Goal: Information Seeking & Learning: Learn about a topic

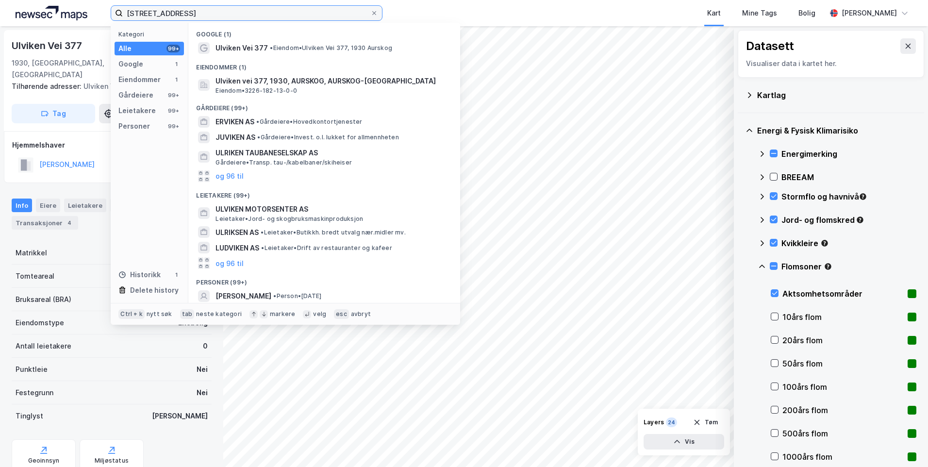
drag, startPoint x: 240, startPoint y: 8, endPoint x: 105, endPoint y: -2, distance: 134.8
click at [105, 0] on html "Ulviken vei 377 Kategori Alle 99+ Google 1 Eiendommer 1 Gårdeiere 99+ Leietaker…" at bounding box center [464, 233] width 928 height 467
paste input "[STREET_ADDRESS]"
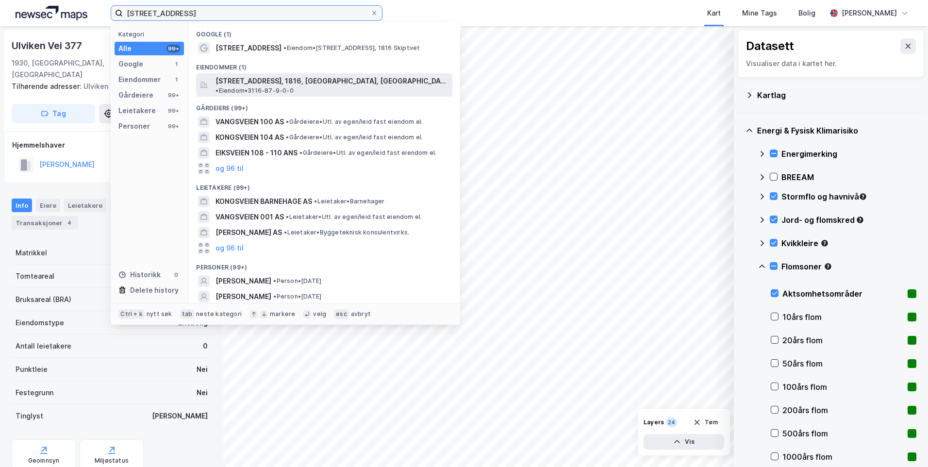
type input "[STREET_ADDRESS]"
click at [300, 85] on span "[STREET_ADDRESS], 1816, [GEOGRAPHIC_DATA], [GEOGRAPHIC_DATA]" at bounding box center [331, 81] width 233 height 12
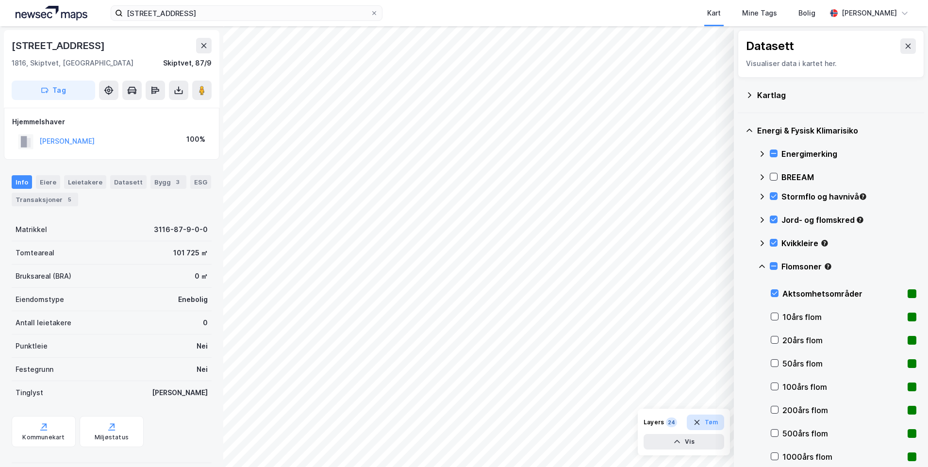
click at [712, 419] on button "Tøm" at bounding box center [705, 422] width 37 height 16
click at [750, 93] on icon at bounding box center [749, 95] width 8 height 8
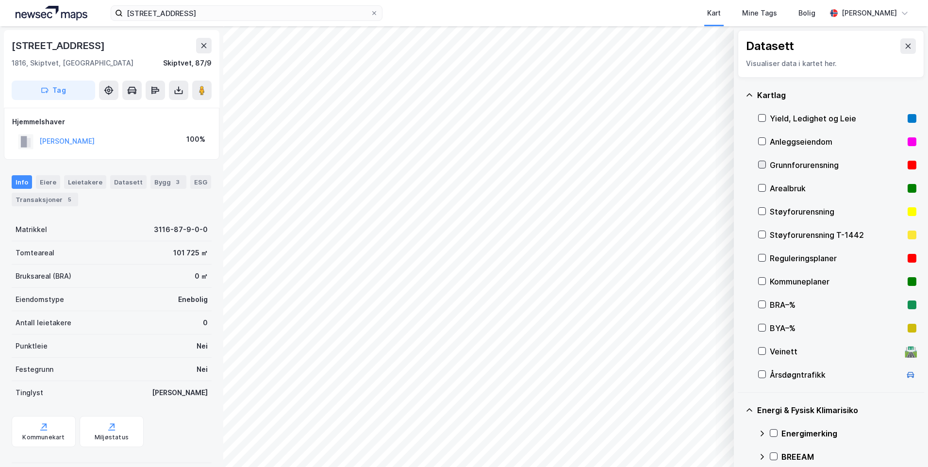
click at [761, 162] on icon at bounding box center [761, 164] width 7 height 7
click at [749, 93] on icon at bounding box center [749, 95] width 8 height 8
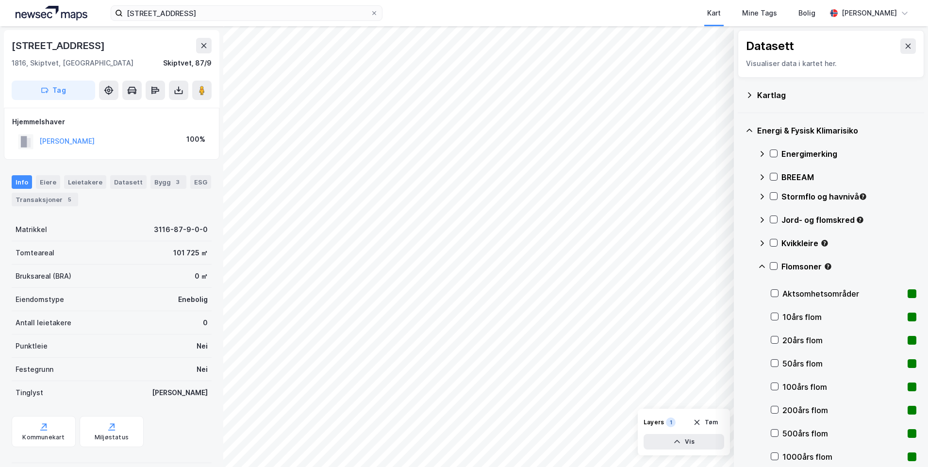
click at [759, 152] on icon at bounding box center [762, 154] width 8 height 8
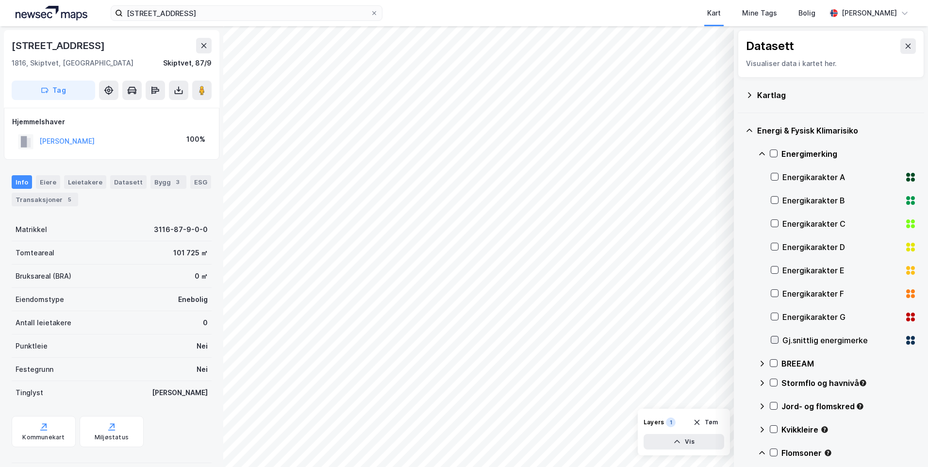
click at [773, 340] on icon at bounding box center [774, 339] width 5 height 3
click at [761, 151] on icon at bounding box center [762, 154] width 8 height 8
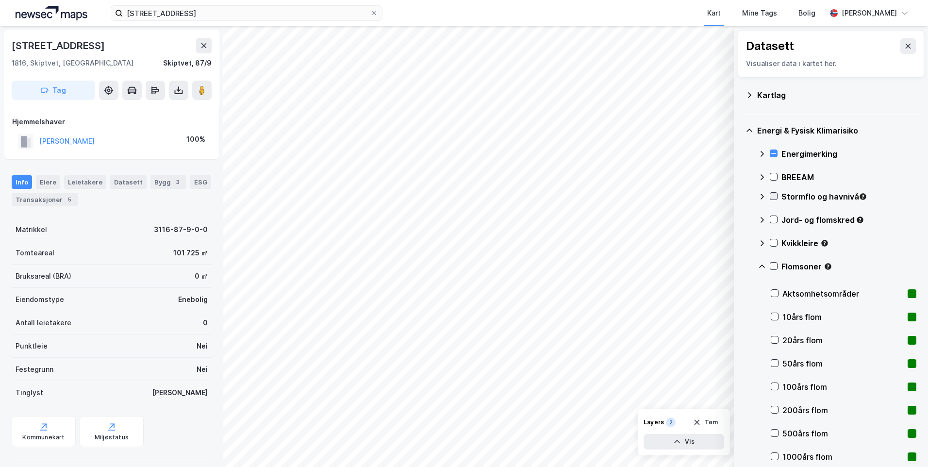
click at [772, 196] on icon at bounding box center [773, 196] width 5 height 3
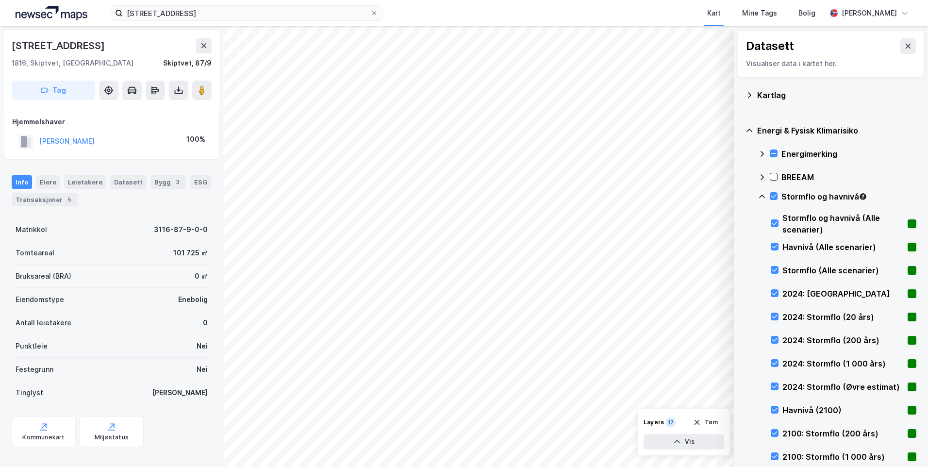
click at [761, 193] on icon at bounding box center [762, 197] width 8 height 8
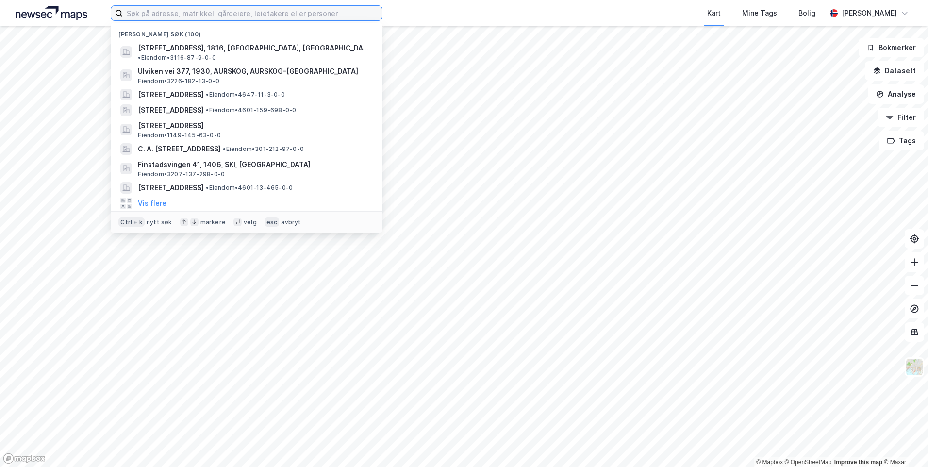
click at [257, 16] on input at bounding box center [252, 13] width 259 height 15
paste input "[STREET_ADDRESS]"
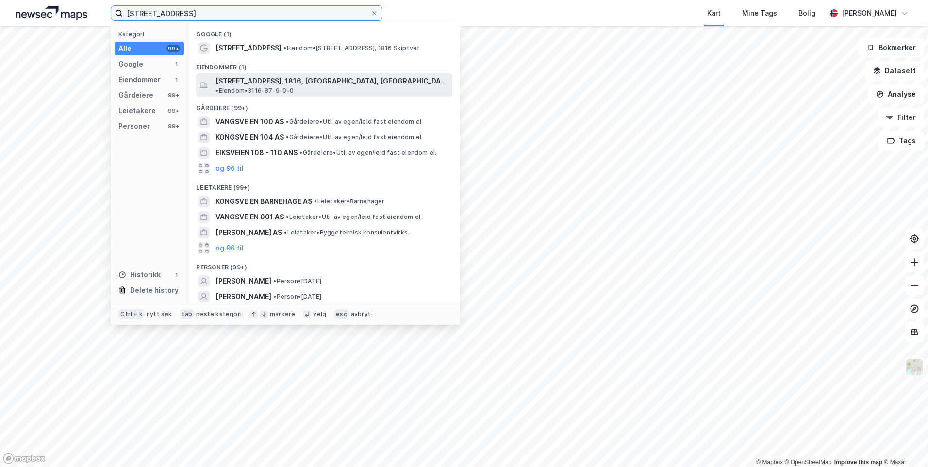
type input "[STREET_ADDRESS]"
click at [281, 82] on span "[STREET_ADDRESS], 1816, [GEOGRAPHIC_DATA], [GEOGRAPHIC_DATA]" at bounding box center [331, 81] width 233 height 12
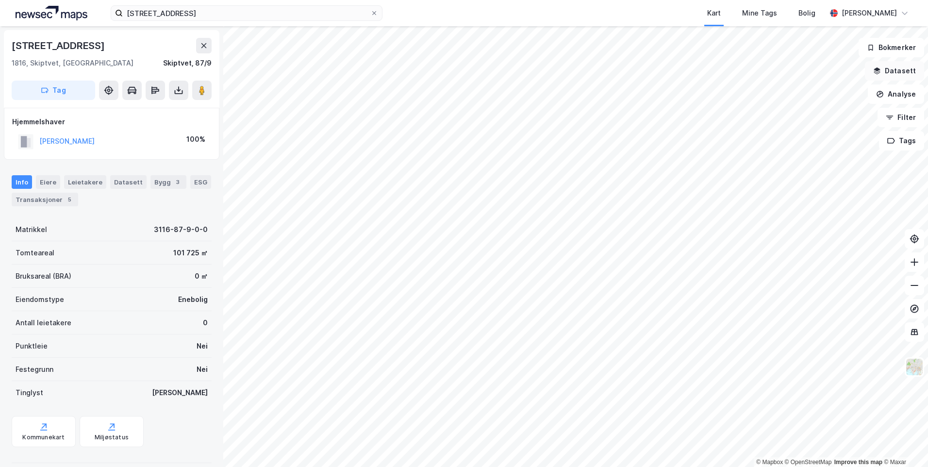
click at [893, 66] on button "Datasett" at bounding box center [894, 70] width 59 height 19
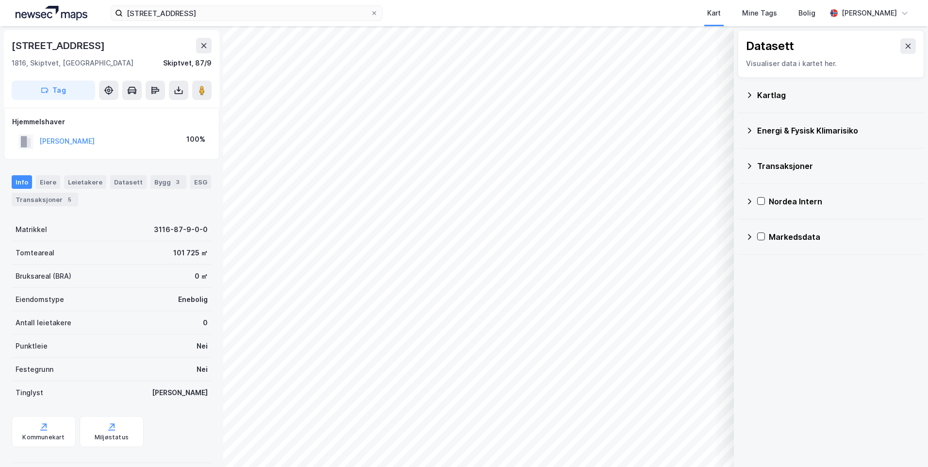
click at [746, 95] on icon at bounding box center [749, 95] width 8 height 8
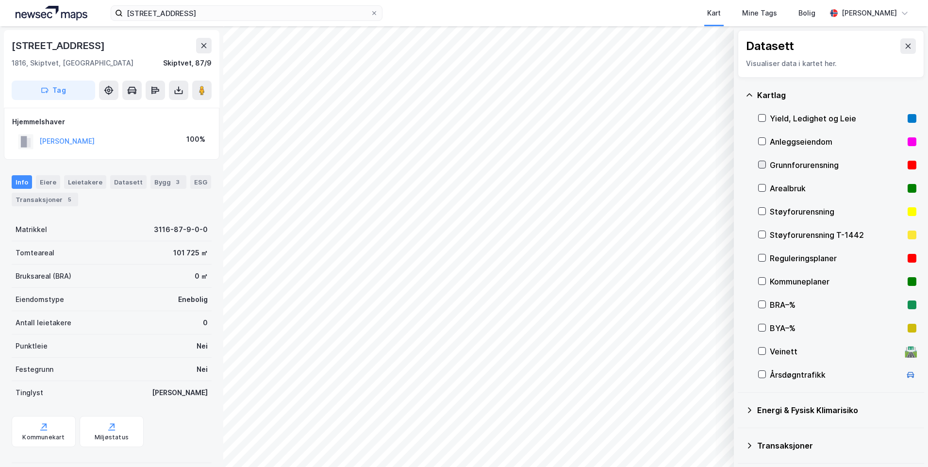
click at [759, 165] on icon at bounding box center [761, 164] width 7 height 7
click at [748, 92] on icon at bounding box center [749, 95] width 8 height 8
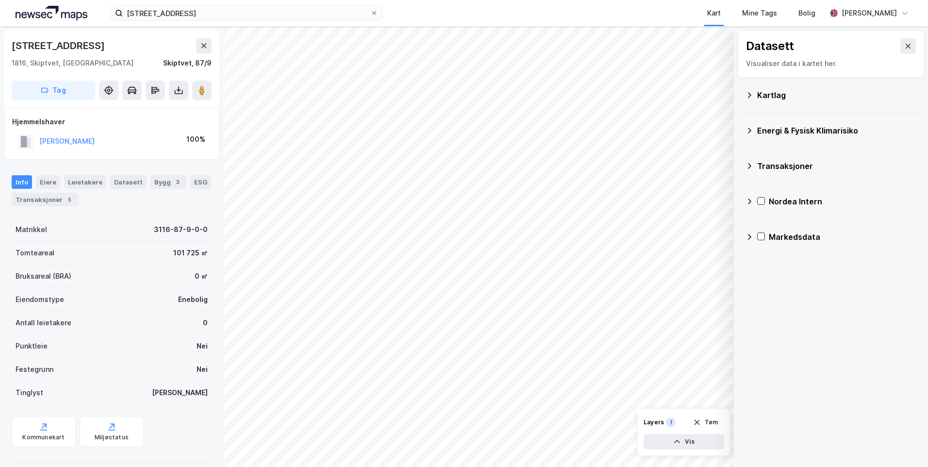
click at [745, 132] on icon at bounding box center [749, 131] width 8 height 8
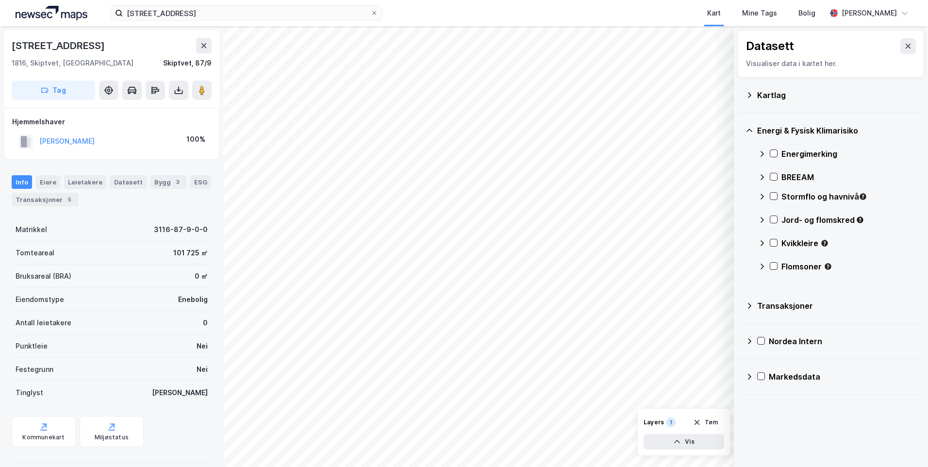
click at [760, 154] on icon at bounding box center [762, 154] width 8 height 8
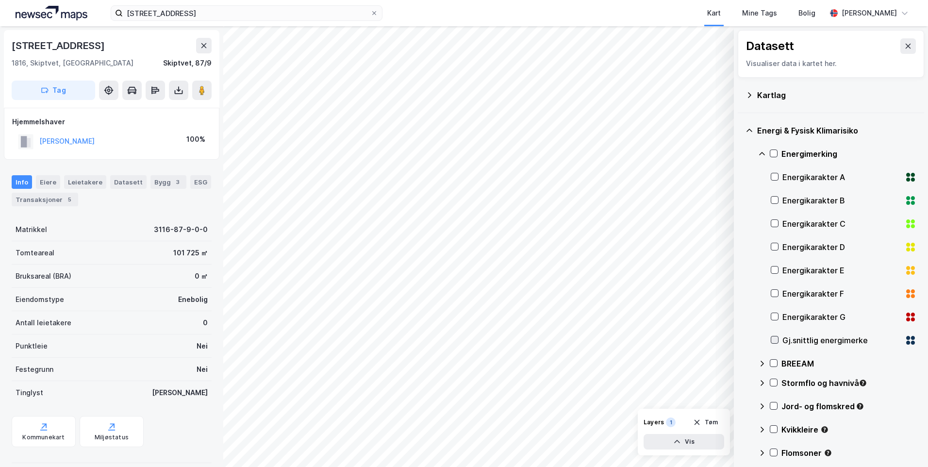
click at [774, 339] on icon at bounding box center [774, 339] width 7 height 7
click at [758, 155] on icon at bounding box center [762, 154] width 8 height 8
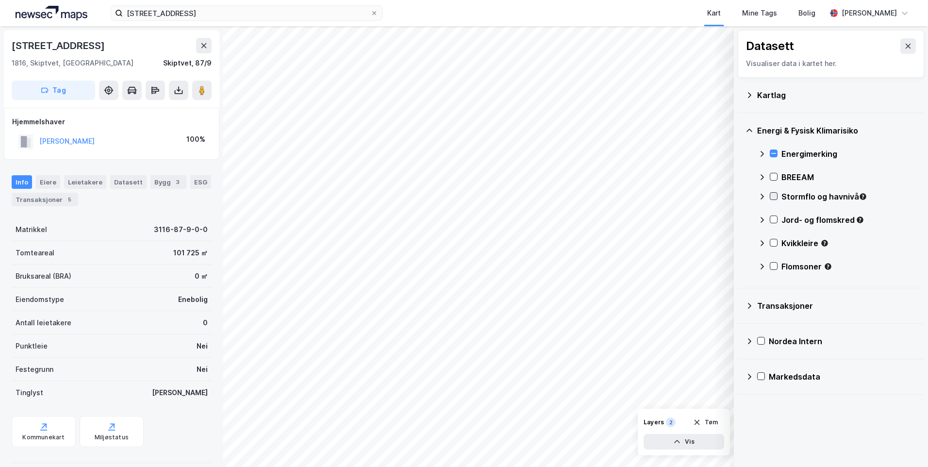
click at [774, 197] on icon at bounding box center [773, 196] width 5 height 3
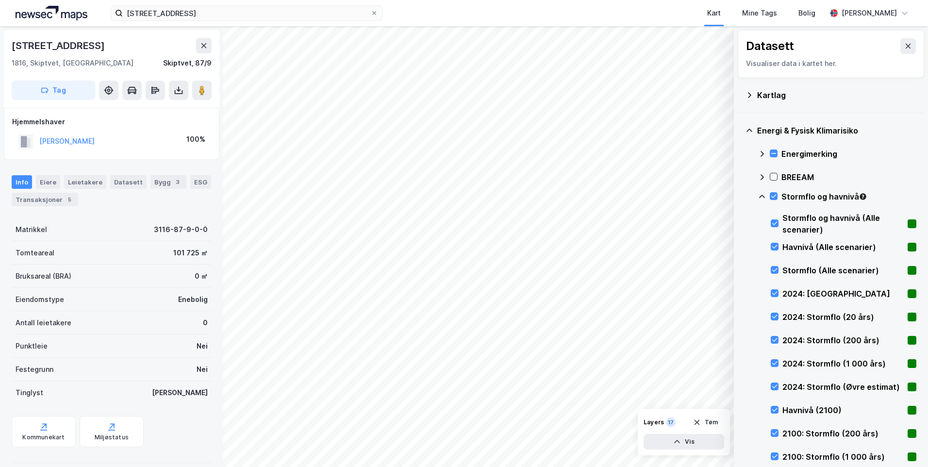
click at [765, 197] on icon at bounding box center [762, 197] width 8 height 8
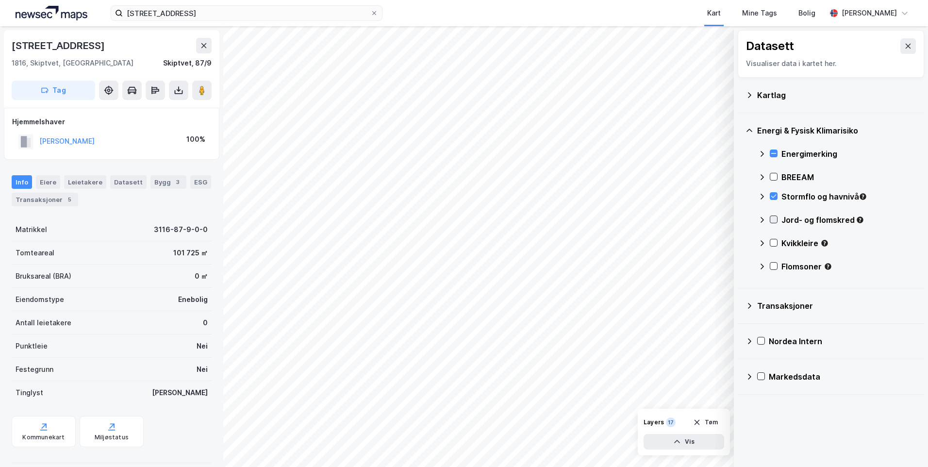
click at [773, 217] on icon at bounding box center [773, 219] width 7 height 7
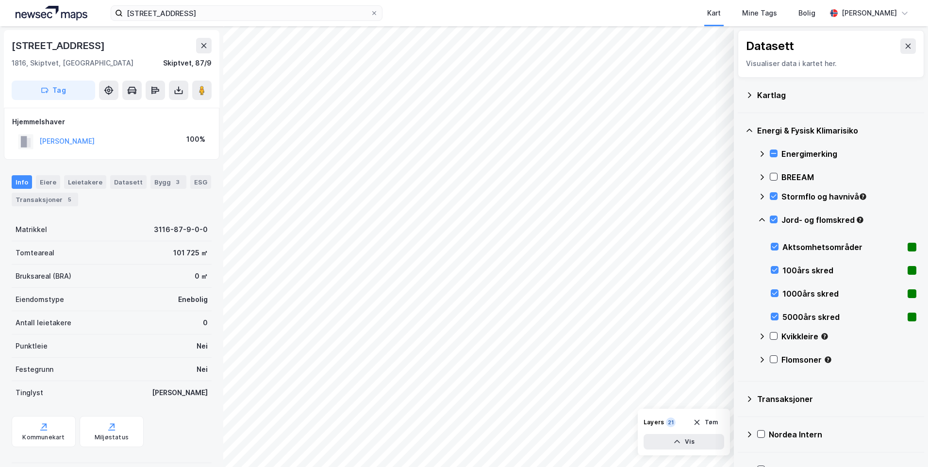
click at [760, 218] on icon at bounding box center [762, 220] width 8 height 8
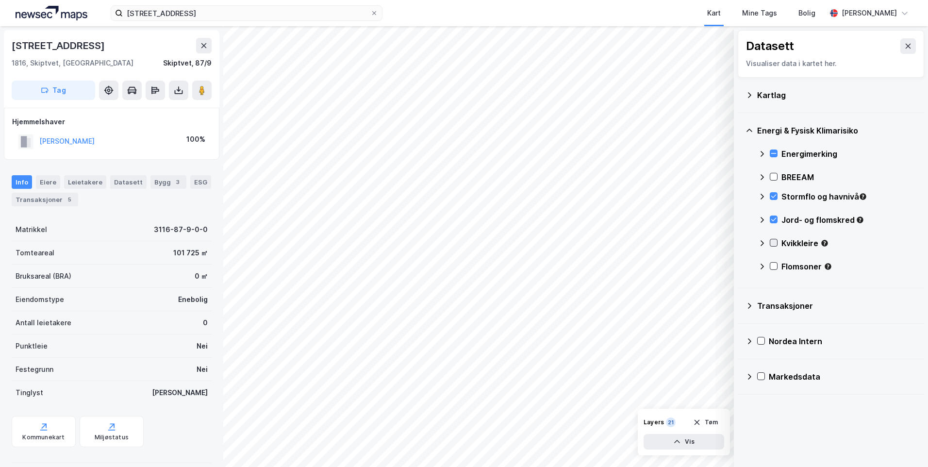
click at [775, 242] on icon at bounding box center [773, 242] width 7 height 7
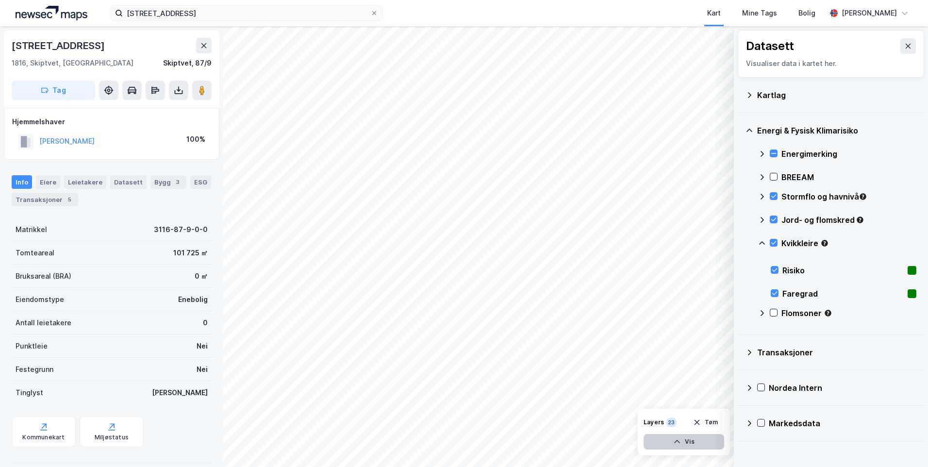
click at [682, 441] on button "Vis" at bounding box center [683, 442] width 81 height 16
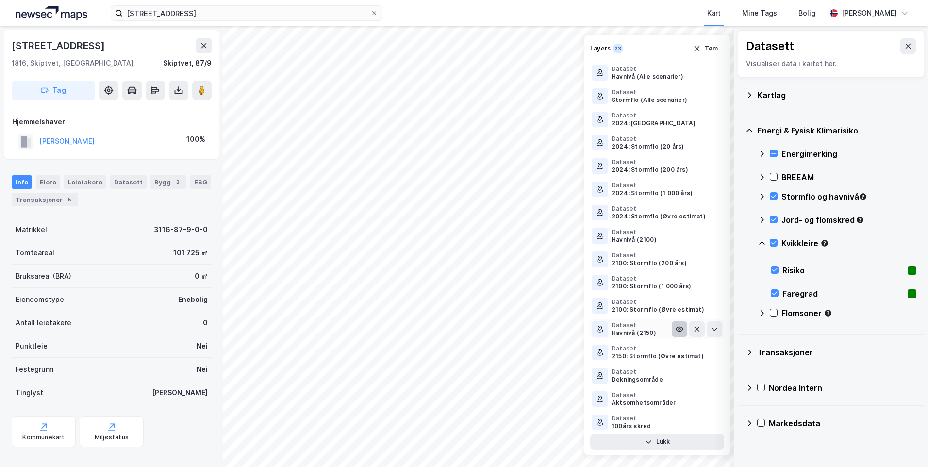
scroll to position [162, 0]
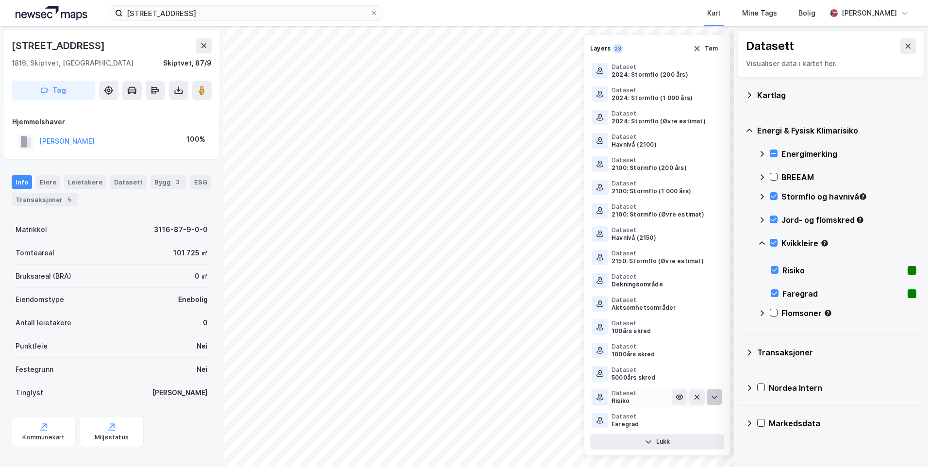
click at [707, 393] on button at bounding box center [715, 397] width 16 height 16
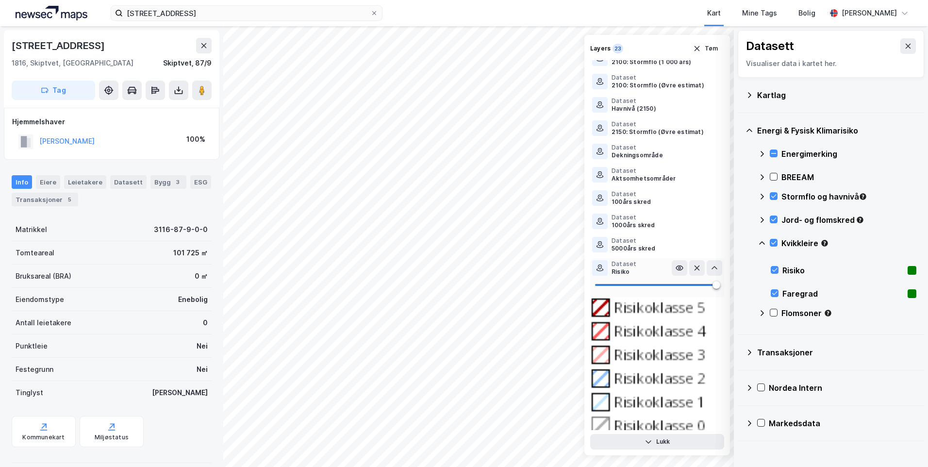
scroll to position [291, 0]
click at [711, 268] on icon at bounding box center [714, 267] width 6 height 3
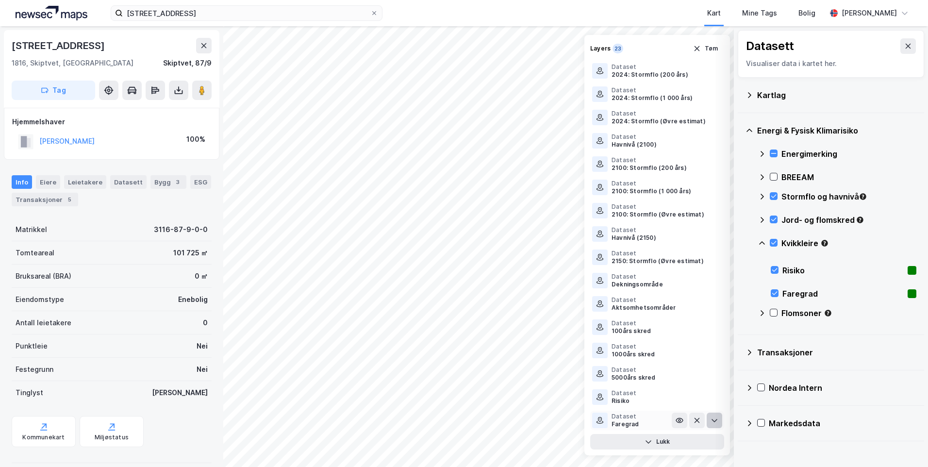
click at [710, 417] on icon at bounding box center [714, 420] width 8 height 8
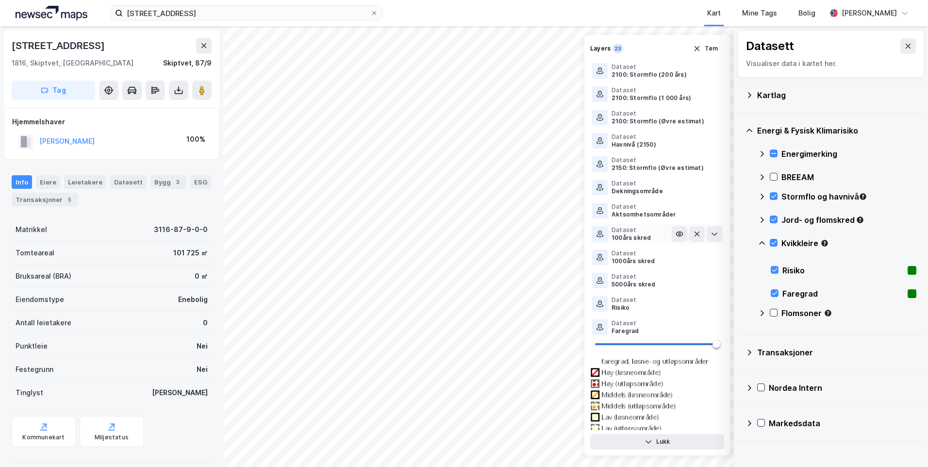
scroll to position [267, 0]
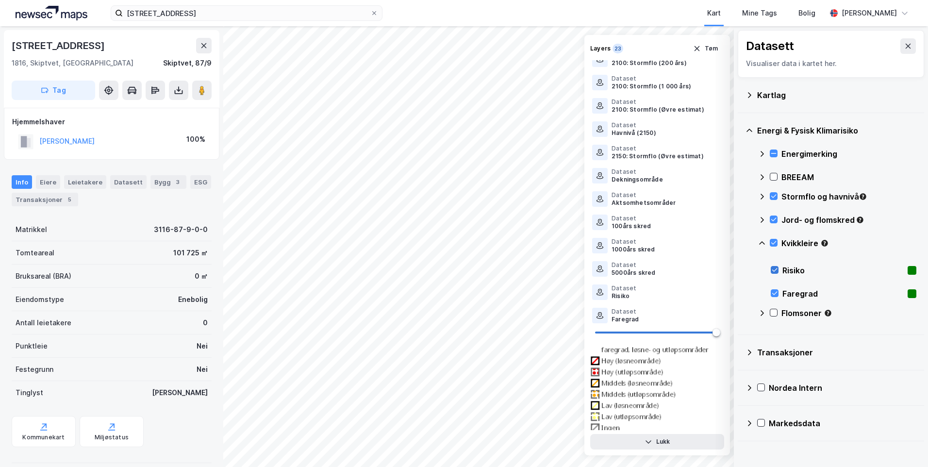
click at [772, 268] on icon at bounding box center [774, 269] width 7 height 7
click at [773, 294] on icon at bounding box center [774, 293] width 7 height 7
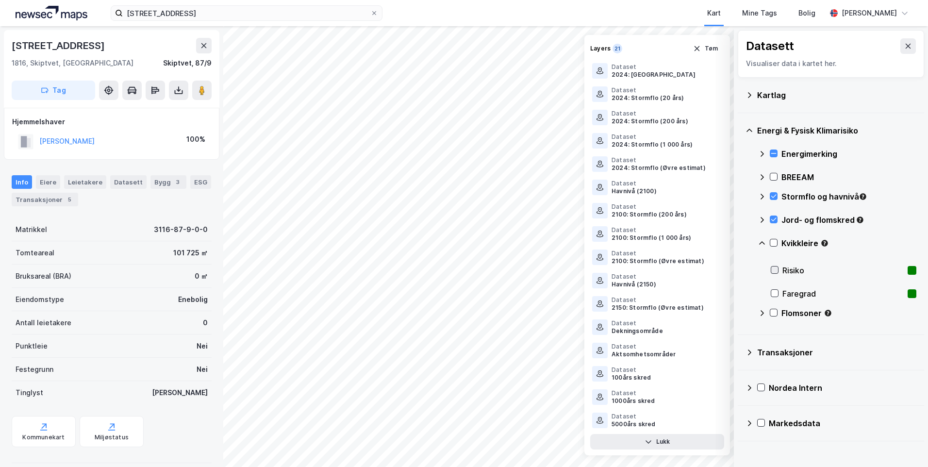
click at [773, 269] on icon at bounding box center [774, 269] width 7 height 7
click at [710, 422] on icon at bounding box center [714, 420] width 8 height 8
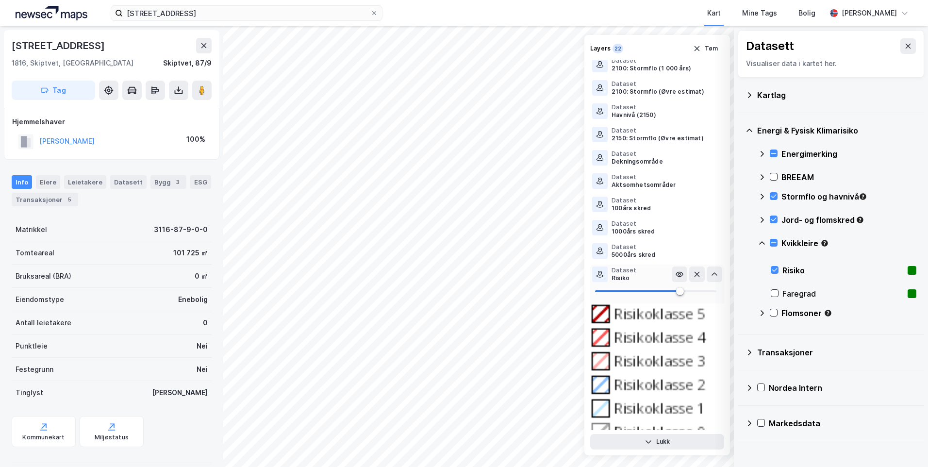
scroll to position [293, 0]
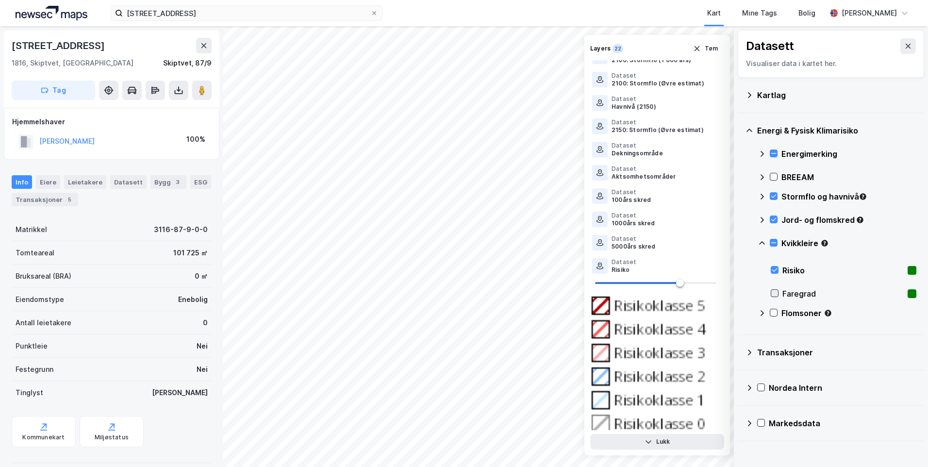
click at [777, 291] on icon at bounding box center [774, 293] width 7 height 7
click at [650, 438] on icon "button" at bounding box center [648, 442] width 8 height 8
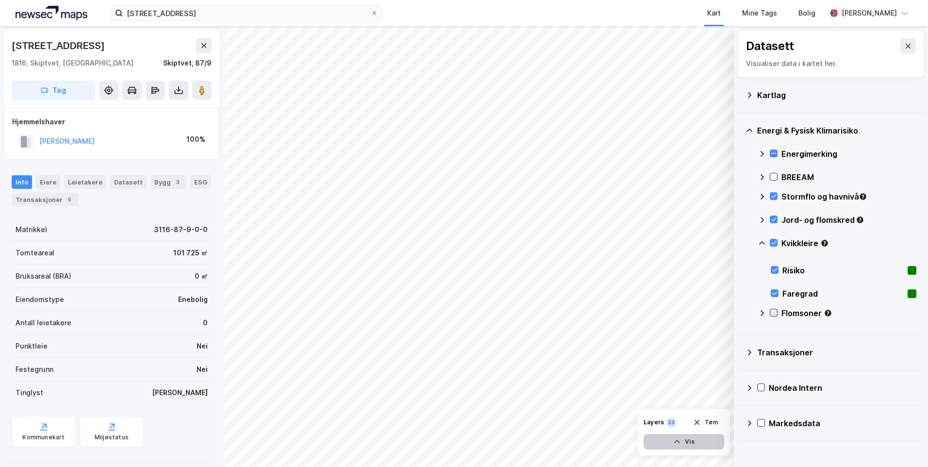
click at [773, 312] on icon at bounding box center [773, 312] width 7 height 7
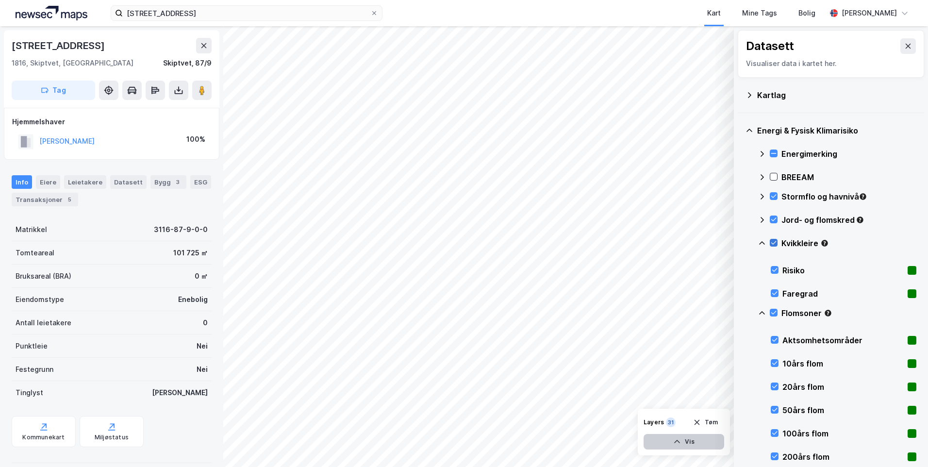
click at [771, 244] on icon at bounding box center [773, 242] width 7 height 7
click at [773, 310] on icon at bounding box center [773, 312] width 7 height 7
click at [774, 309] on div at bounding box center [774, 313] width 8 height 8
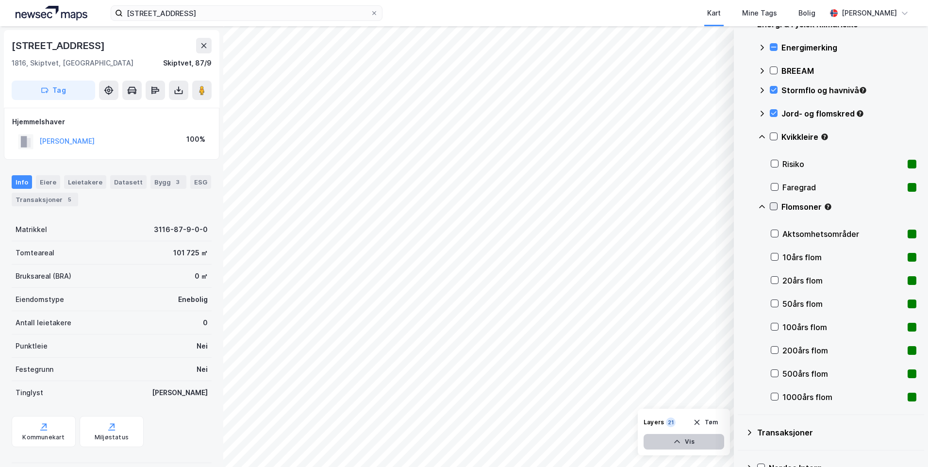
scroll to position [107, 0]
click at [774, 395] on icon at bounding box center [774, 396] width 7 height 7
click at [774, 233] on icon at bounding box center [774, 233] width 7 height 7
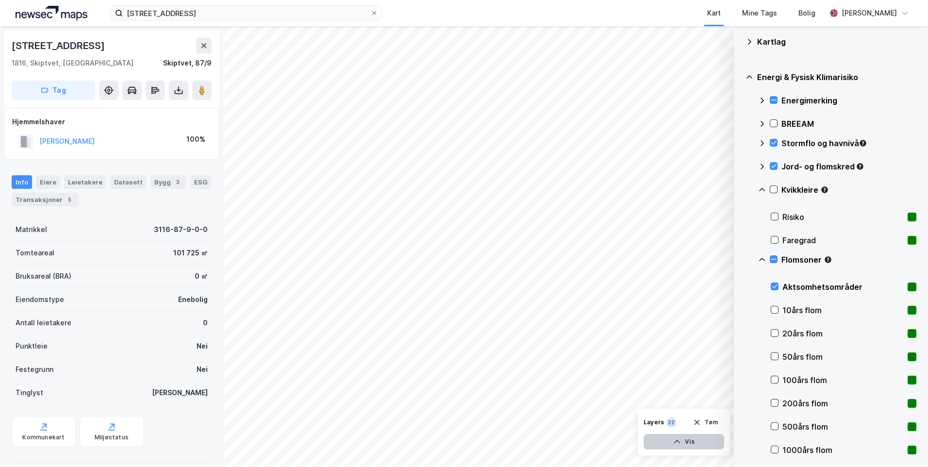
scroll to position [53, 0]
click at [773, 190] on icon at bounding box center [773, 189] width 7 height 7
